Goal: Transaction & Acquisition: Purchase product/service

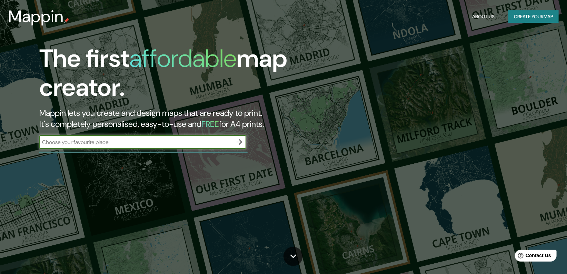
click at [171, 145] on input "text" at bounding box center [135, 142] width 193 height 8
type input "a"
type input "tarapoto"
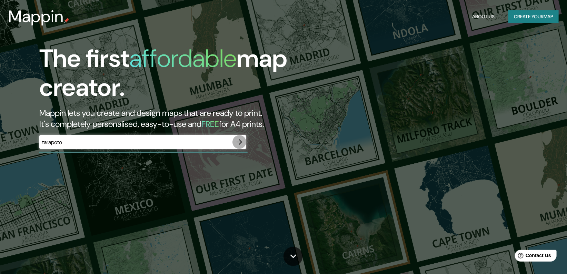
click at [237, 141] on icon "button" at bounding box center [239, 142] width 8 height 8
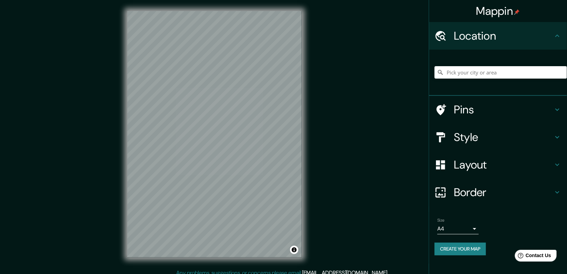
click at [413, 58] on div "Mappin Location Pins Style Layout Border Choose a border. Hint : you can make l…" at bounding box center [283, 140] width 567 height 280
click at [477, 74] on input "Pick your city or area" at bounding box center [501, 72] width 132 height 12
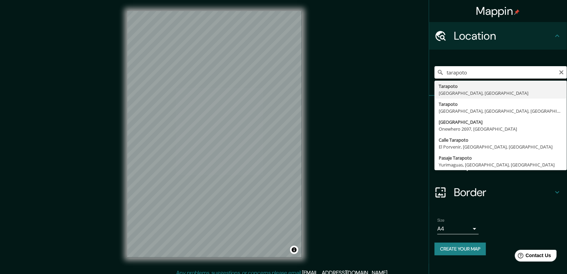
type input "Tarapoto, [GEOGRAPHIC_DATA], [GEOGRAPHIC_DATA]"
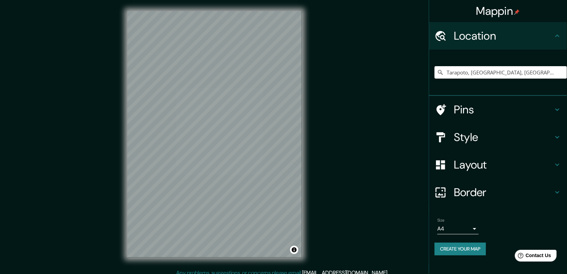
click at [409, 43] on div "Mappin Location [GEOGRAPHIC_DATA], [GEOGRAPHIC_DATA], [GEOGRAPHIC_DATA] Pins St…" at bounding box center [283, 140] width 567 height 280
click at [513, 66] on div "Tarapoto, [GEOGRAPHIC_DATA], [GEOGRAPHIC_DATA]" at bounding box center [501, 72] width 132 height 34
click at [515, 76] on input "Tarapoto, [GEOGRAPHIC_DATA], [GEOGRAPHIC_DATA]" at bounding box center [501, 72] width 132 height 12
click at [514, 75] on input "Tarapoto, [GEOGRAPHIC_DATA], [GEOGRAPHIC_DATA]" at bounding box center [501, 72] width 132 height 12
click at [561, 70] on icon "Clear" at bounding box center [562, 73] width 6 height 6
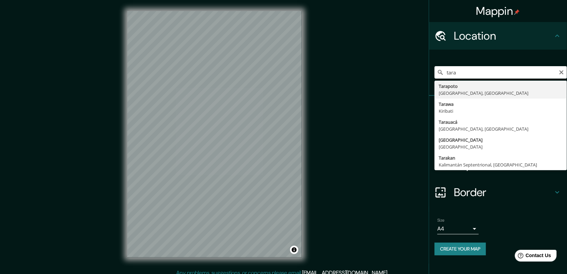
type input "Tarapoto, [GEOGRAPHIC_DATA], [GEOGRAPHIC_DATA]"
